Goal: Transaction & Acquisition: Purchase product/service

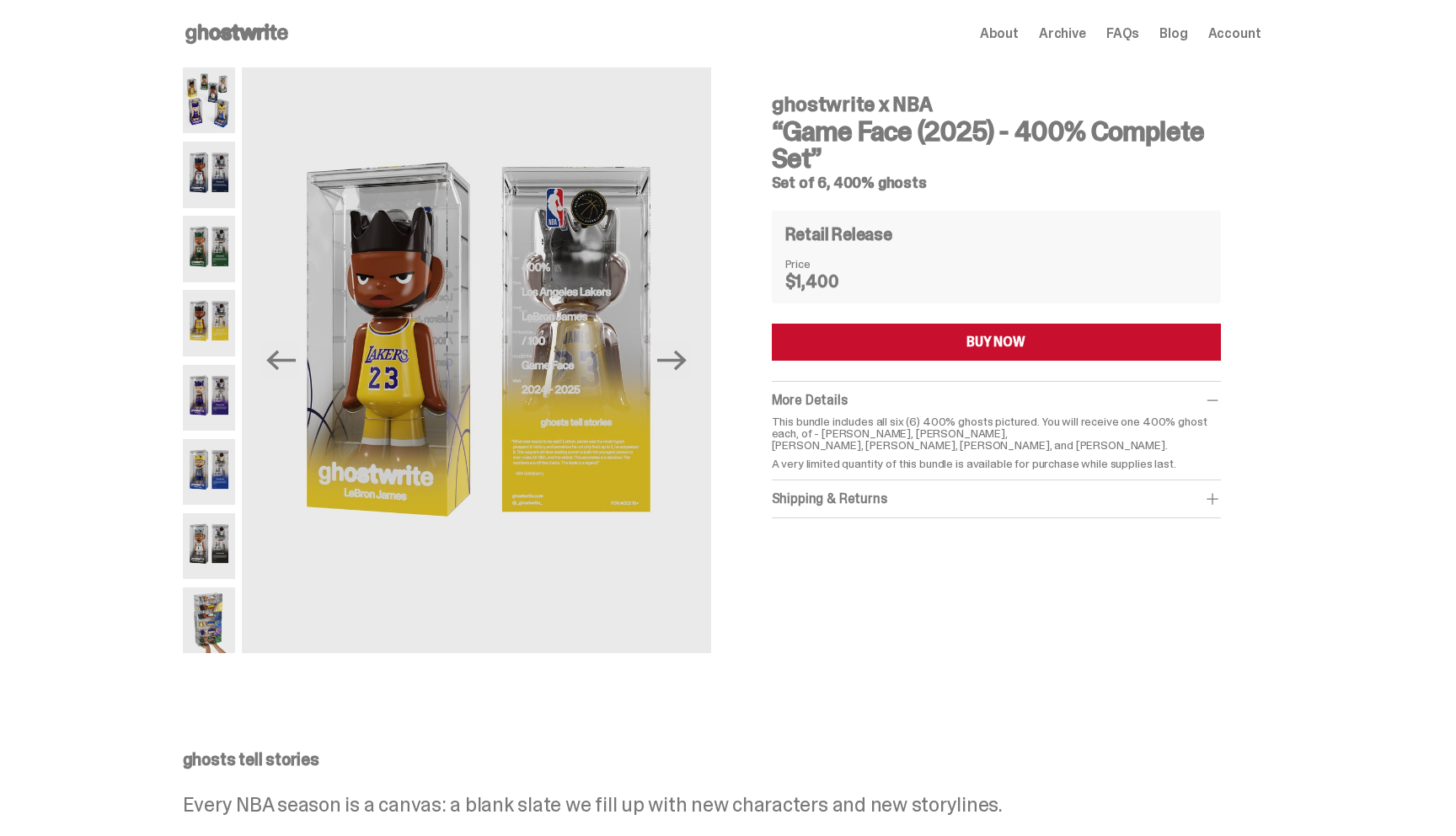
click at [219, 33] on icon at bounding box center [236, 33] width 108 height 27
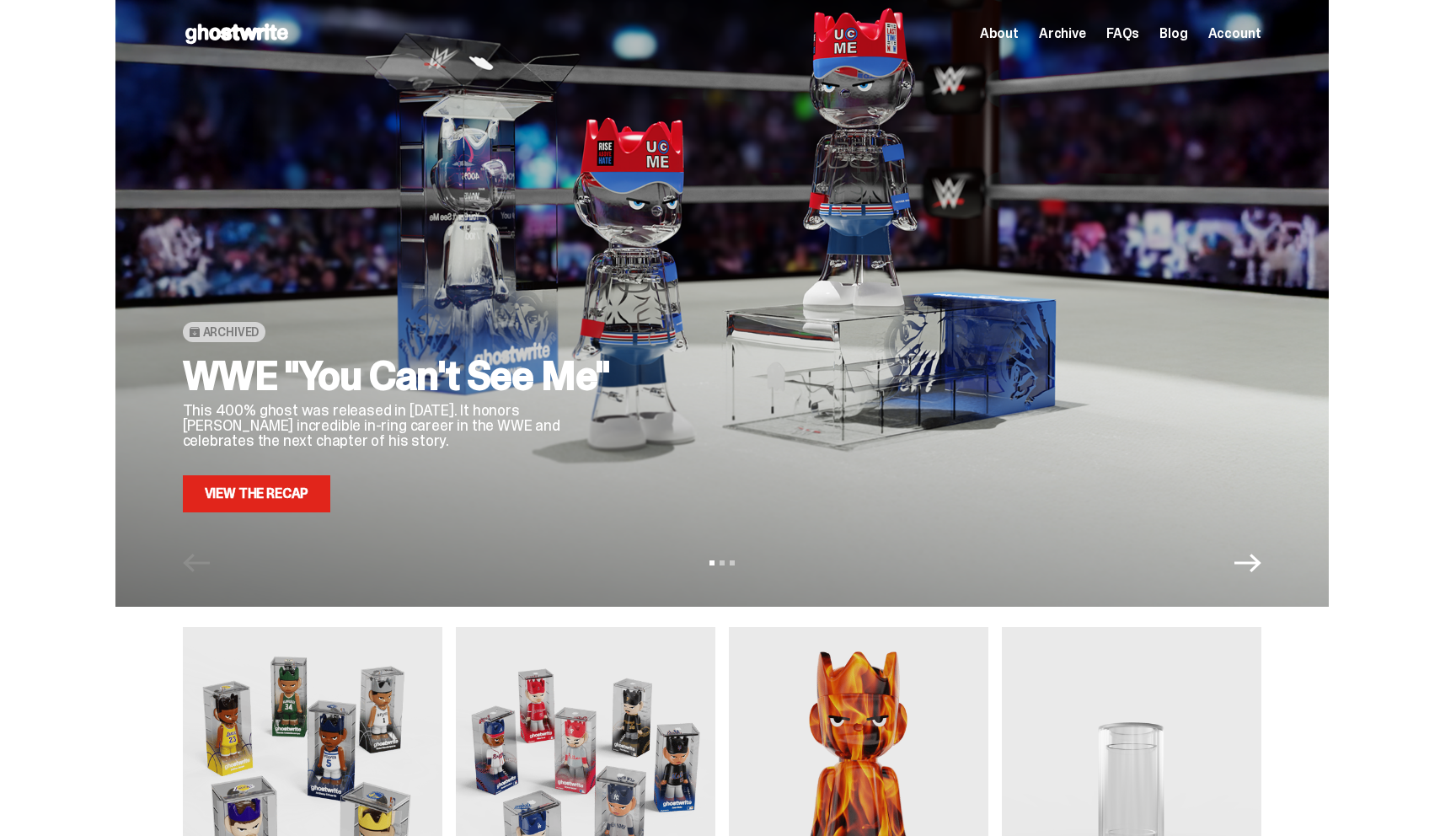
click at [212, 34] on use at bounding box center [236, 33] width 103 height 20
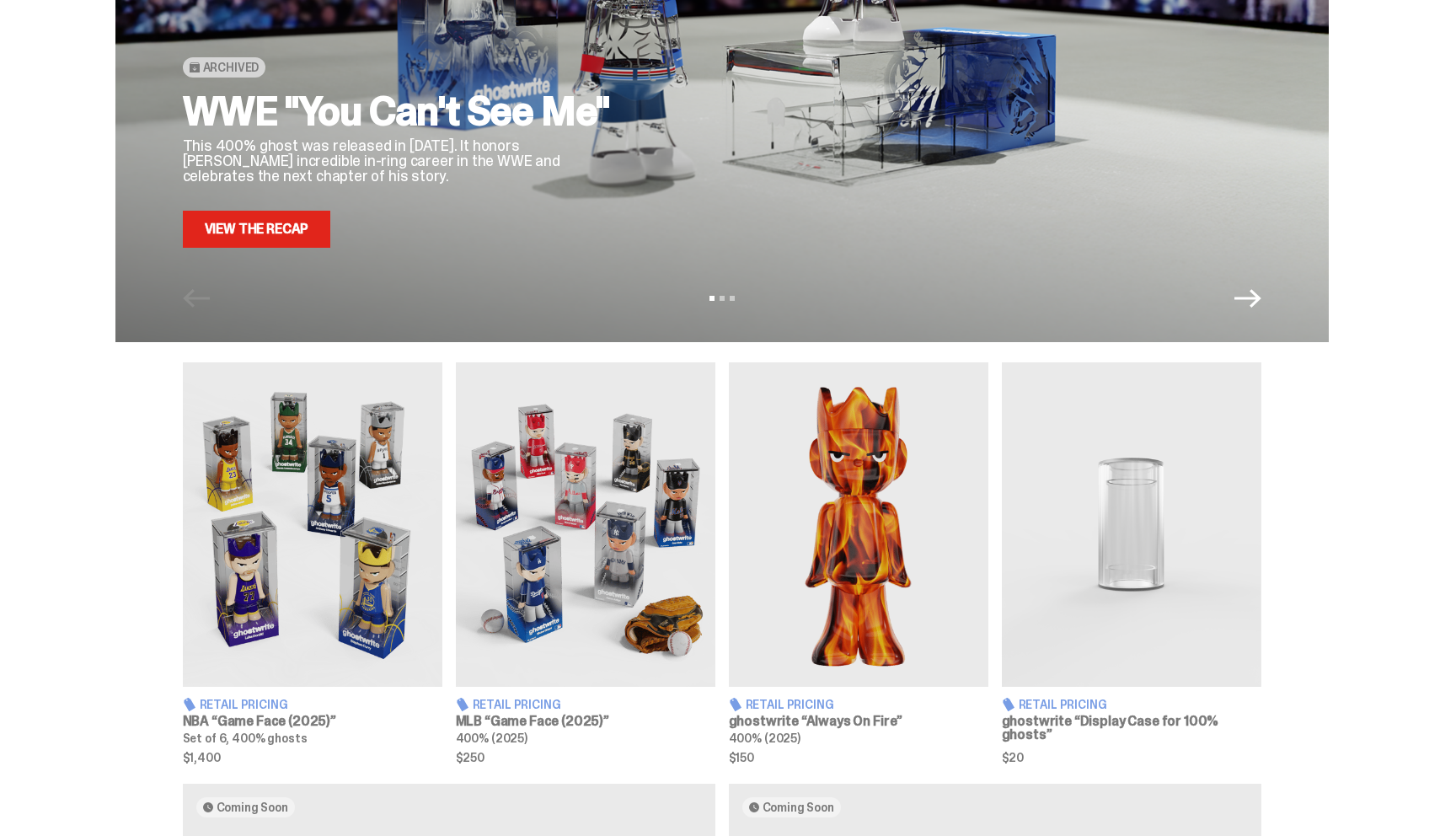
scroll to position [268, 0]
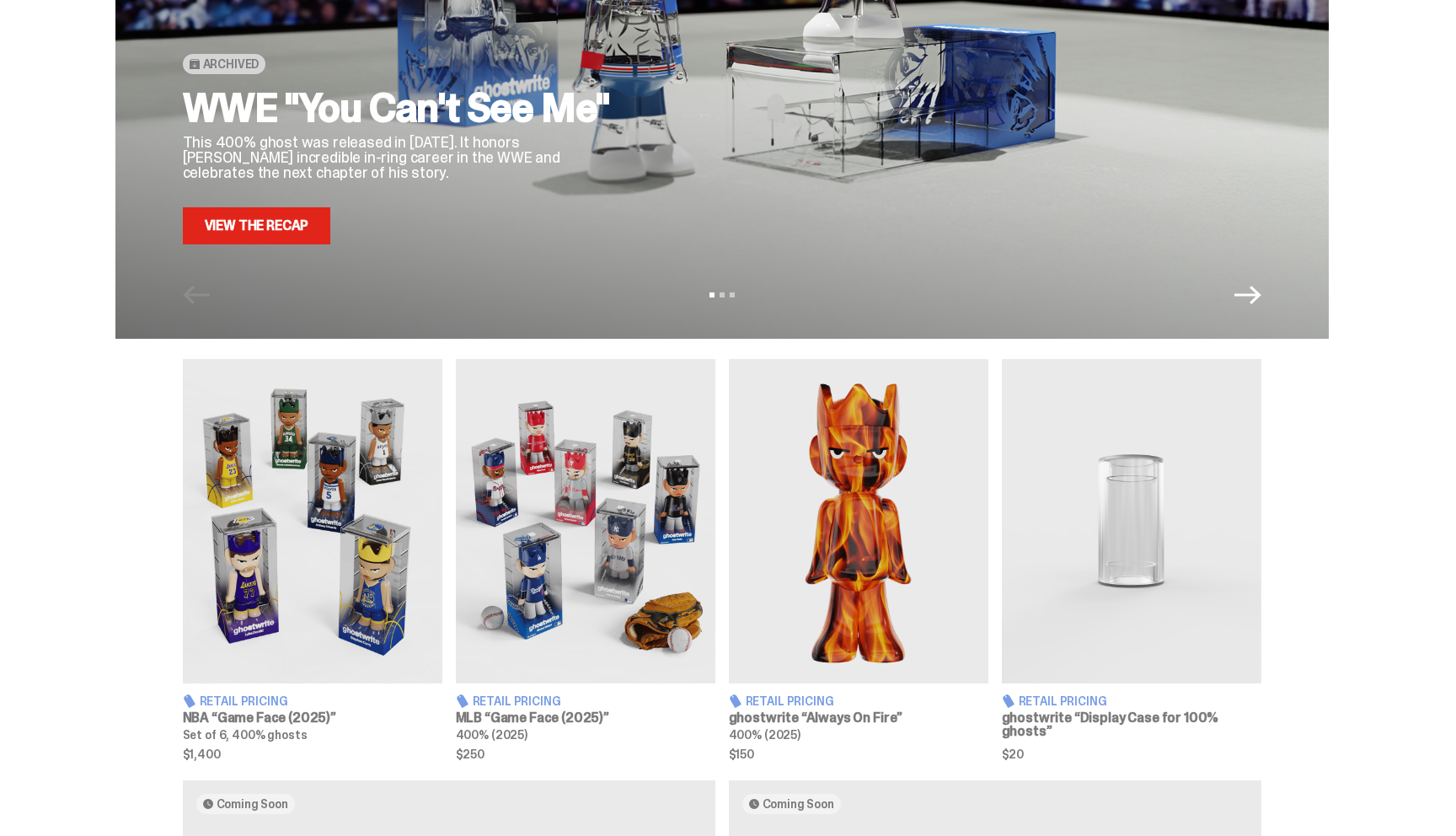
click at [576, 721] on h3 "MLB “Game Face (2025)”" at bounding box center [585, 719] width 259 height 14
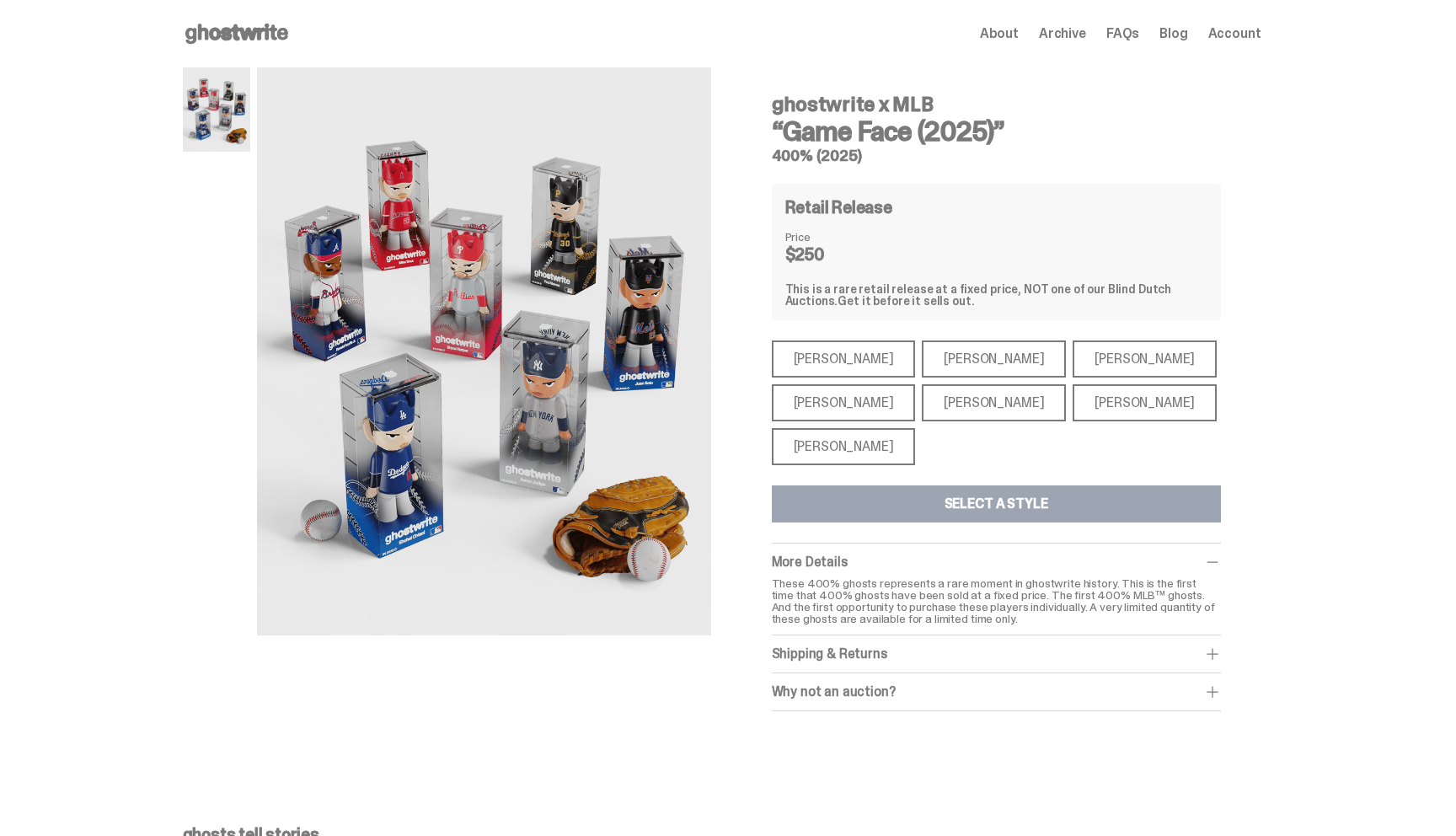
click at [821, 350] on div "[PERSON_NAME]" at bounding box center [843, 359] width 144 height 37
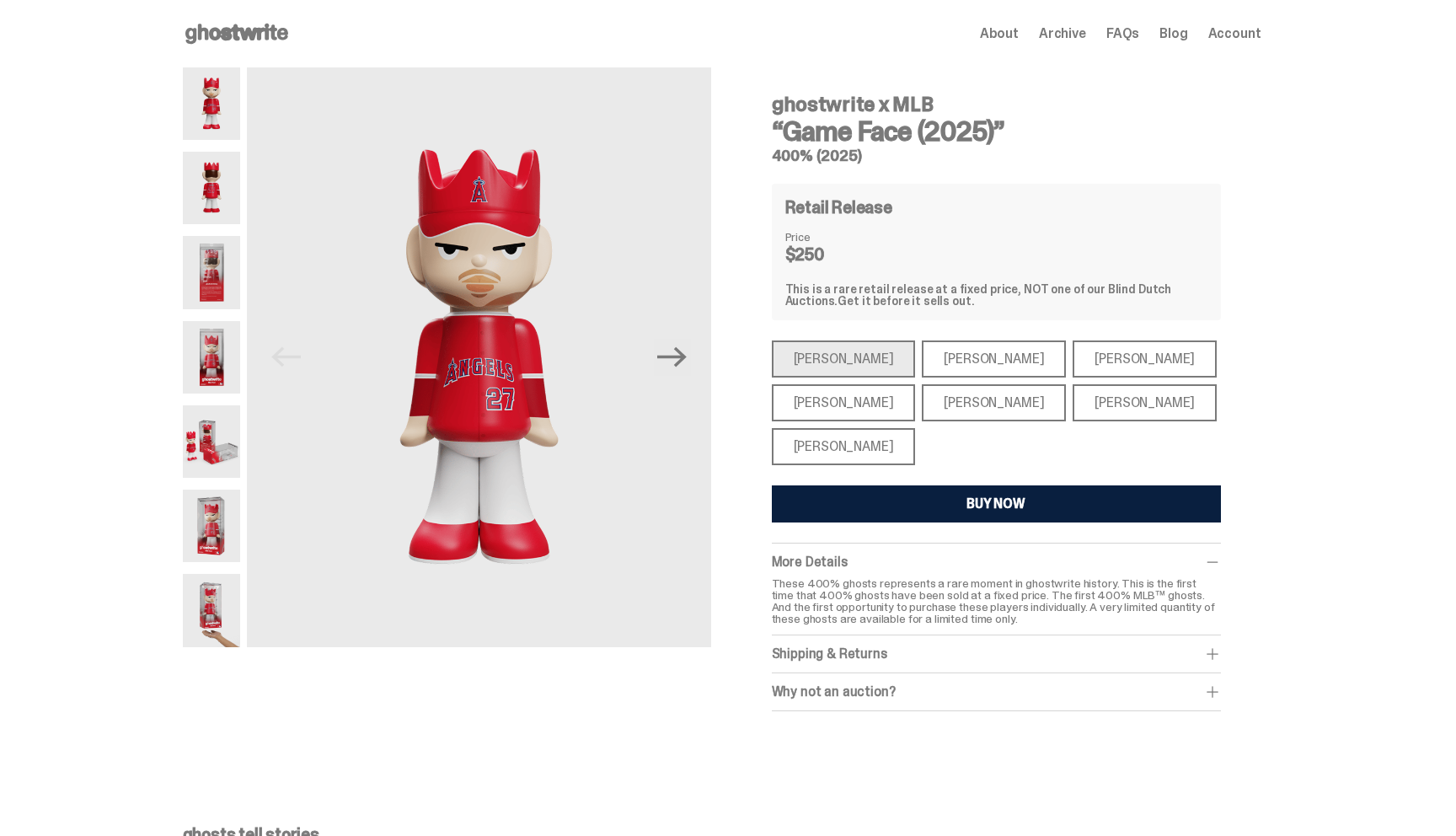
click at [926, 363] on div "[PERSON_NAME]" at bounding box center [993, 359] width 144 height 37
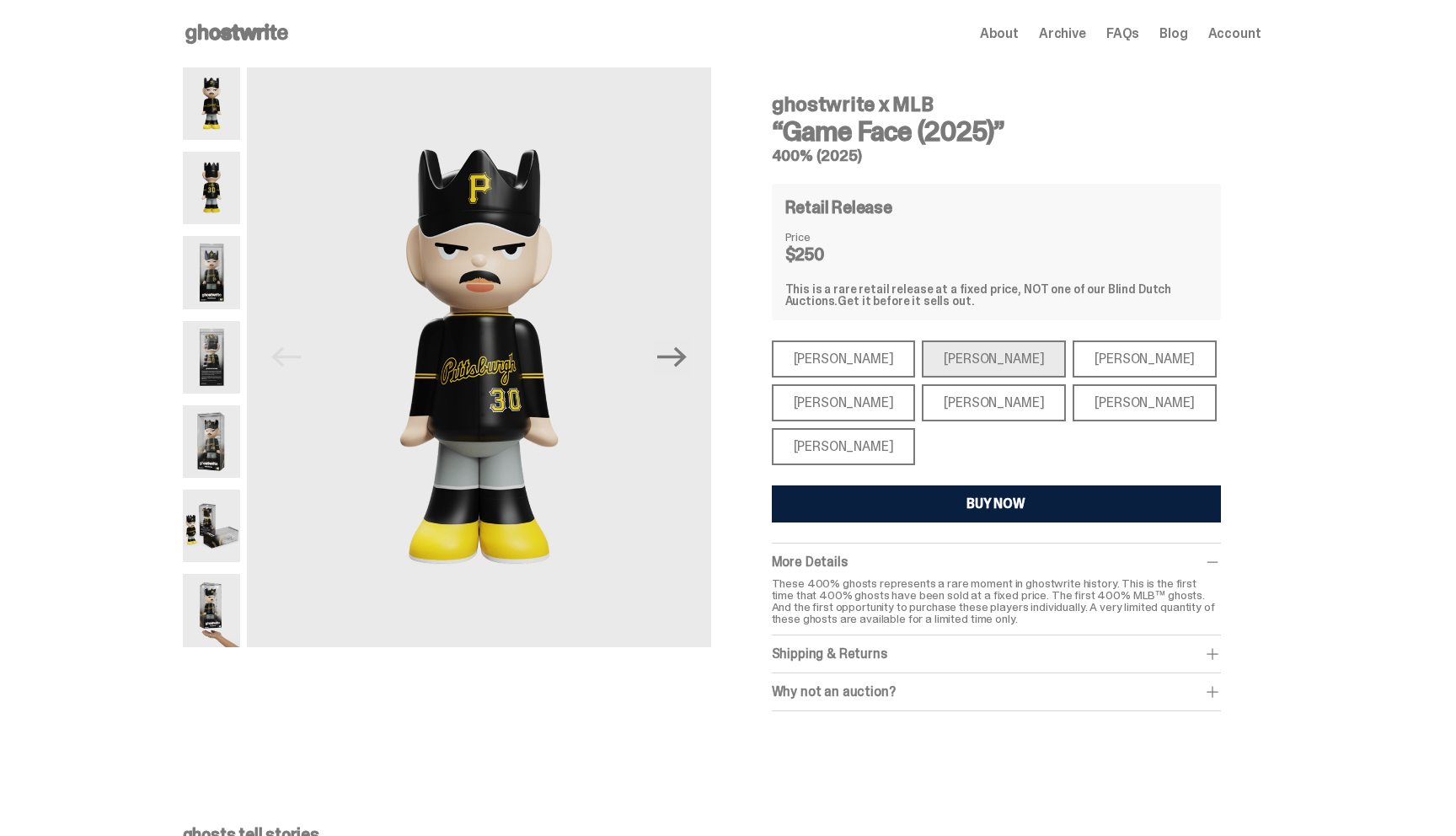
click at [1073, 355] on div "[PERSON_NAME]" at bounding box center [1144, 359] width 144 height 37
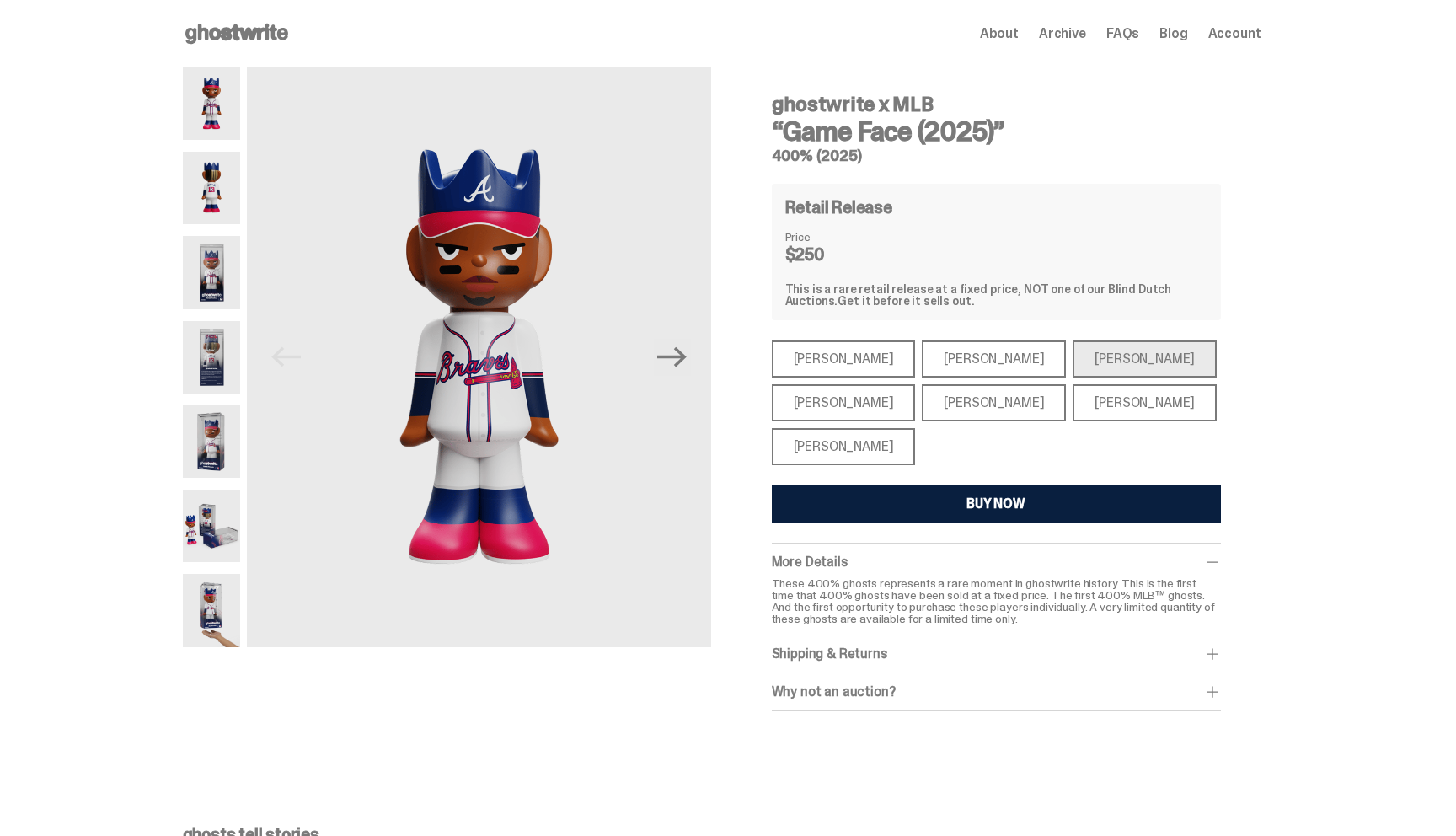
click at [1073, 414] on div "[PERSON_NAME]" at bounding box center [1144, 402] width 144 height 37
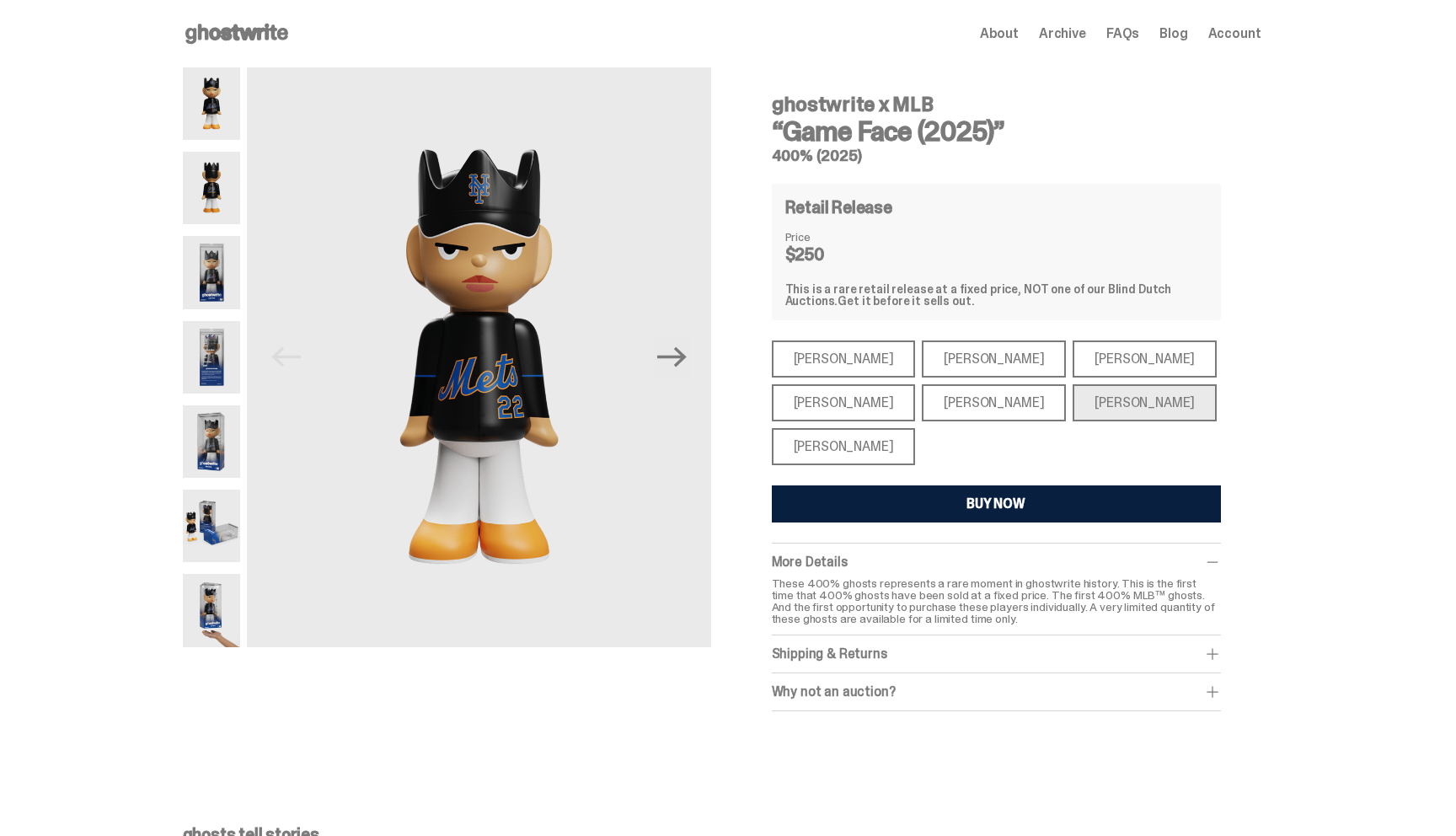
click at [974, 388] on div "[PERSON_NAME]" at bounding box center [993, 402] width 144 height 37
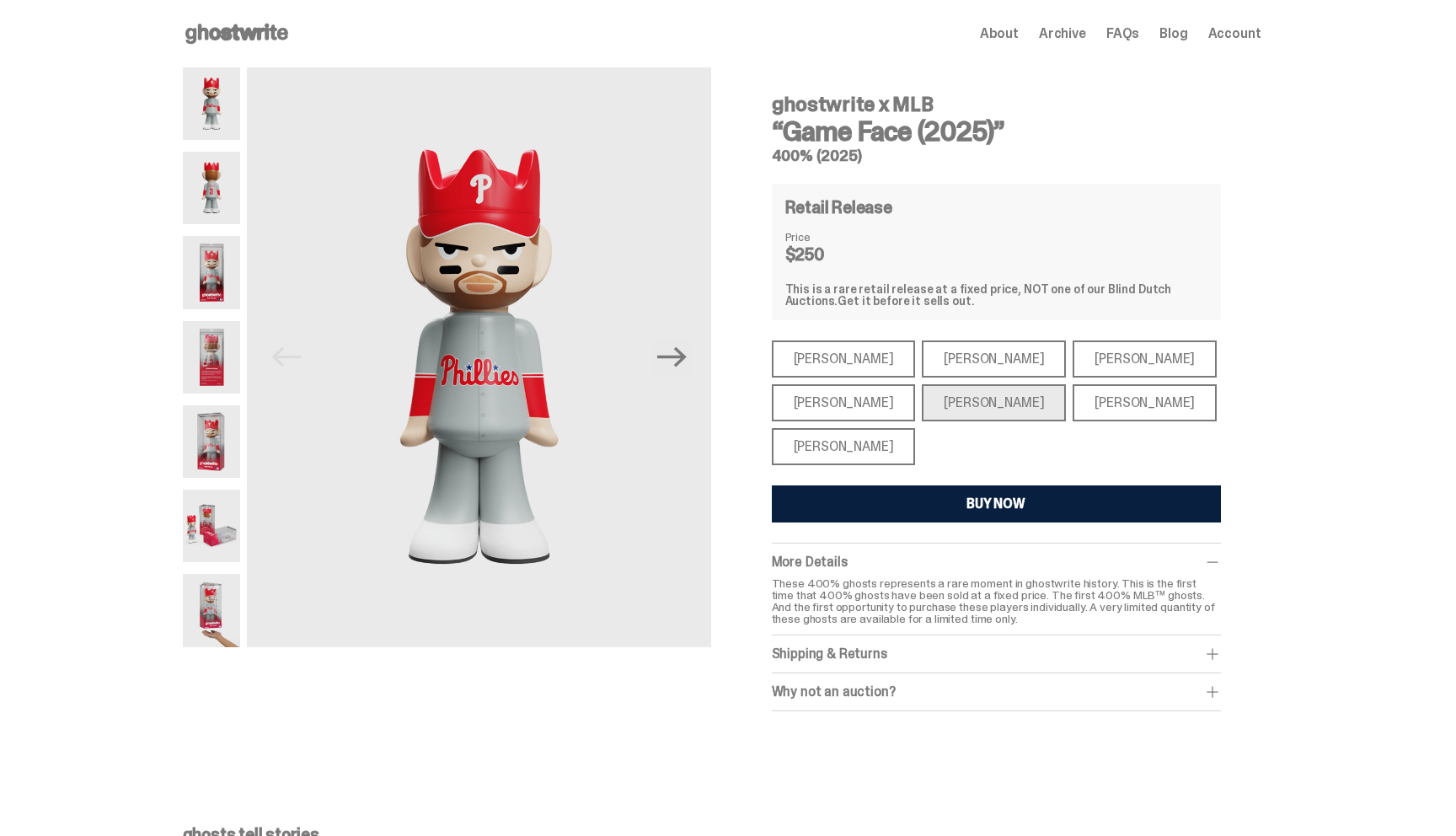
click at [870, 399] on div "[PERSON_NAME]" at bounding box center [843, 402] width 144 height 37
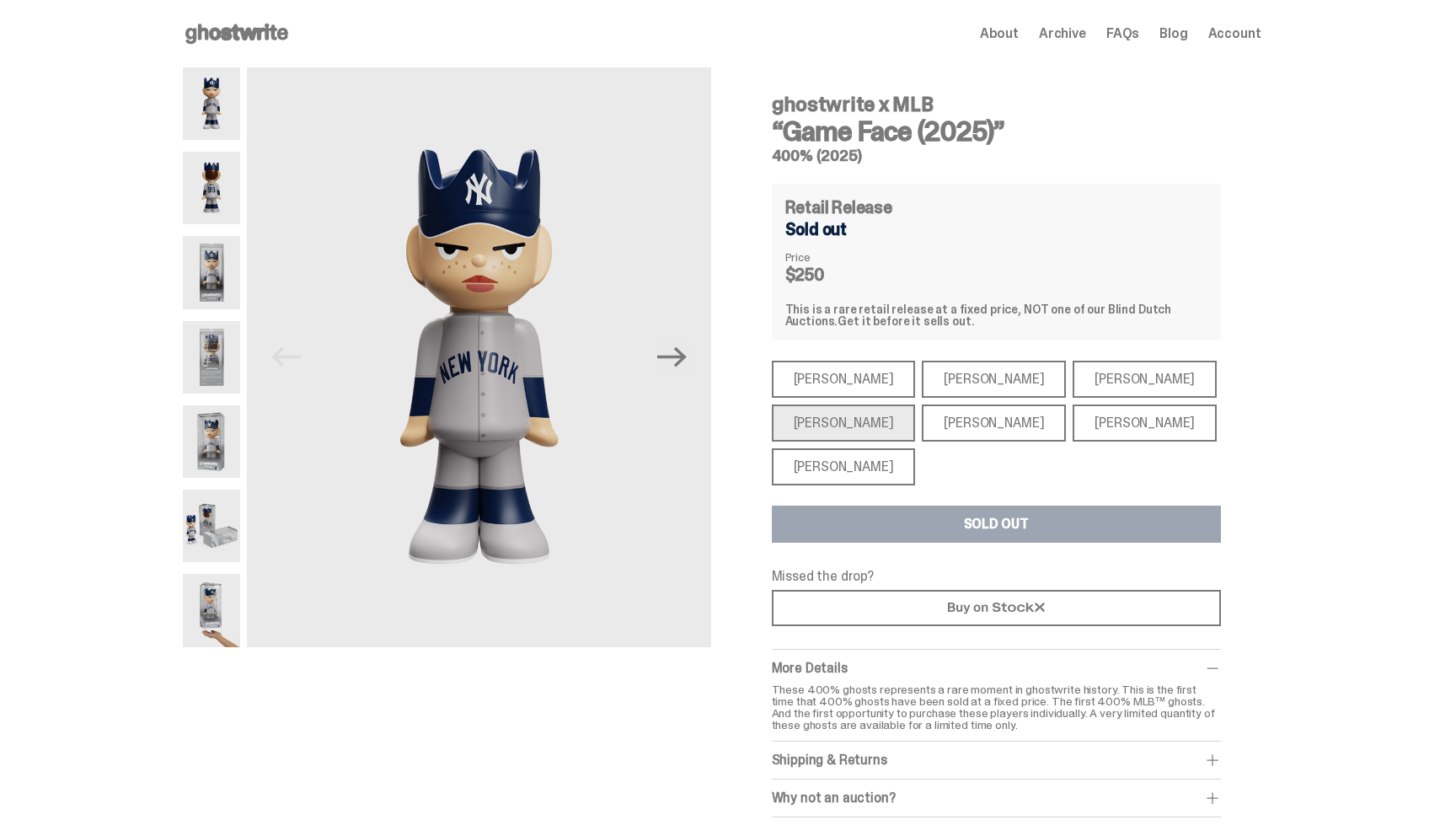
click at [936, 443] on div "[PERSON_NAME] [PERSON_NAME] [PERSON_NAME] [PERSON_NAME] [PERSON_NAME] [PERSON_N…" at bounding box center [996, 423] width 449 height 125
click at [934, 425] on div "[PERSON_NAME]" at bounding box center [993, 423] width 144 height 37
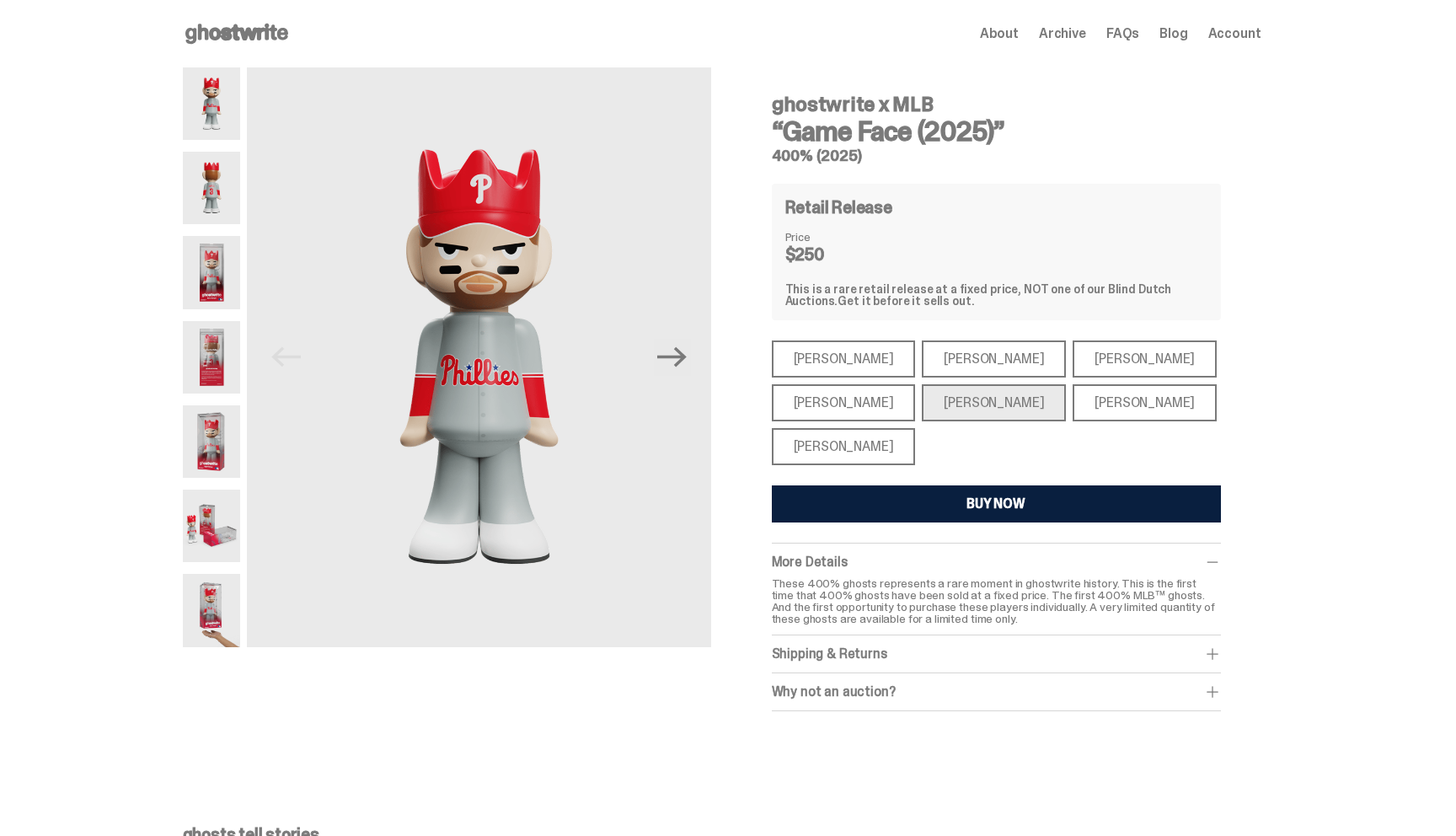
click at [872, 452] on div "[PERSON_NAME]" at bounding box center [843, 446] width 144 height 37
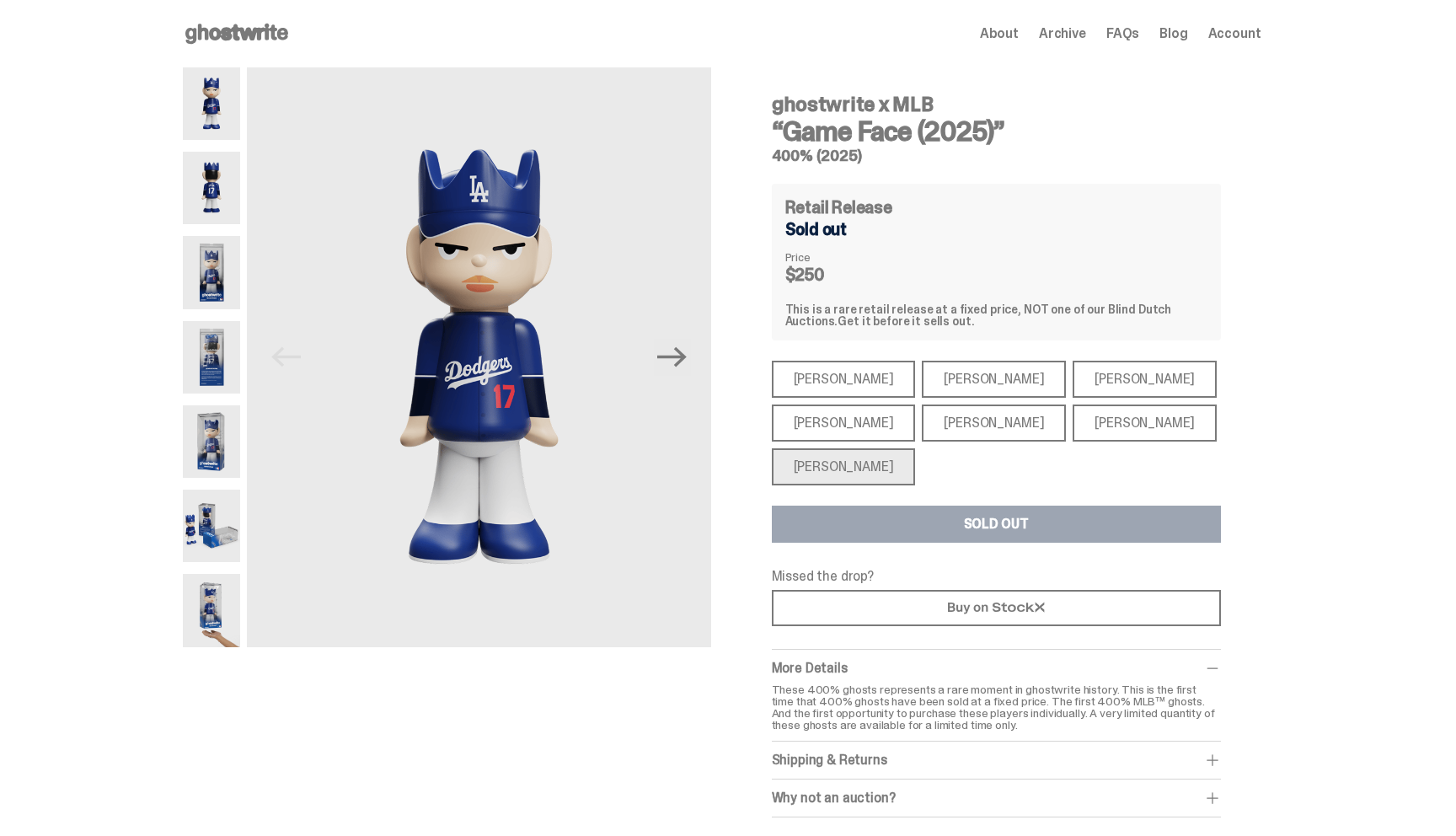
click at [227, 18] on div "Open main menu Home About Archive FAQs Blog Account About Archive FAQs Blog Acc…" at bounding box center [722, 34] width 1079 height 67
